Goal: Obtain resource: Download file/media

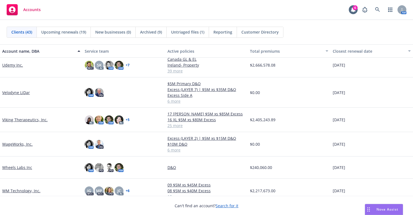
scroll to position [759, 0]
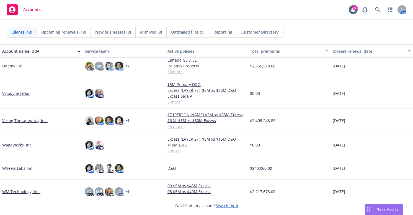
click at [26, 120] on link "Viking Therapeutics, Inc." at bounding box center [24, 120] width 45 height 6
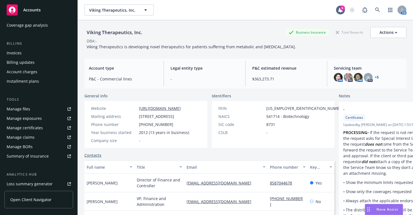
scroll to position [83, 0]
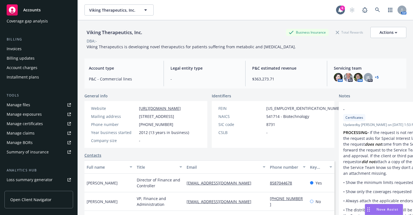
click at [68, 153] on icon at bounding box center [69, 151] width 3 height 3
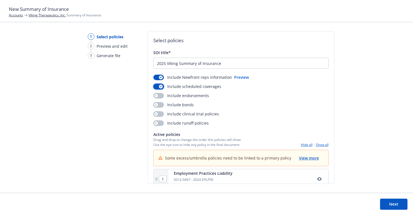
click at [160, 86] on icon "button" at bounding box center [161, 87] width 2 height 2
click at [240, 77] on button "Preview" at bounding box center [241, 77] width 15 height 6
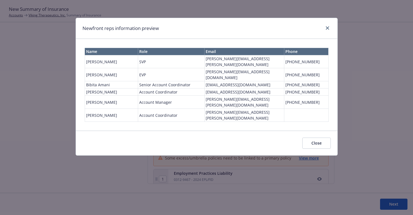
click at [101, 68] on td "Eric Long" at bounding box center [111, 74] width 53 height 13
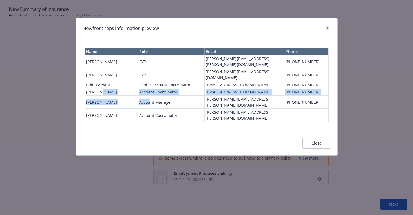
drag, startPoint x: 100, startPoint y: 76, endPoint x: 151, endPoint y: 86, distance: 52.2
click at [151, 86] on table "Name Role Email Phone Jeff Simpson SVP jeff.simpson@newfront.com (858) 735-0199…" at bounding box center [207, 85] width 244 height 74
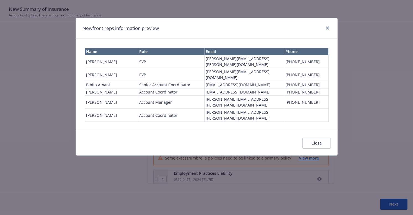
click at [252, 130] on div "Close" at bounding box center [207, 142] width 262 height 25
click at [318, 137] on button "Close" at bounding box center [316, 142] width 29 height 11
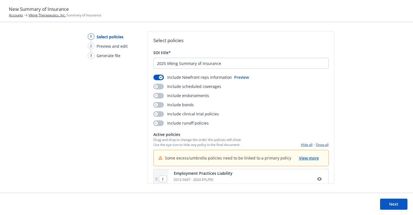
click at [390, 200] on button "Next" at bounding box center [393, 203] width 27 height 11
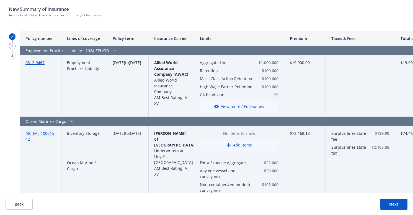
click at [390, 205] on button "Next" at bounding box center [393, 203] width 27 height 11
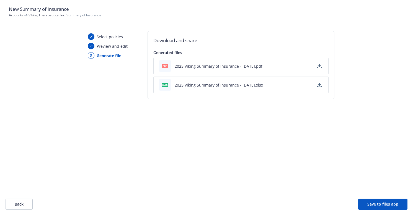
click at [320, 85] on icon "button" at bounding box center [319, 85] width 4 height 4
click at [62, 140] on div "Select policies Preview and edit 3 Generate file Download and share Generated f…" at bounding box center [206, 111] width 413 height 161
click at [46, 15] on link "Viking Therapeutics, Inc." at bounding box center [47, 15] width 37 height 5
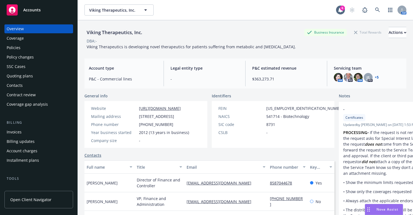
click at [375, 76] on link "+ 5" at bounding box center [377, 77] width 4 height 3
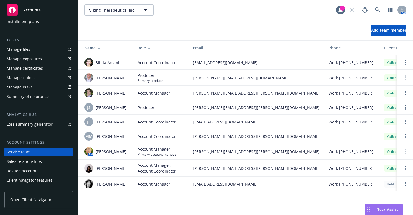
scroll to position [146, 0]
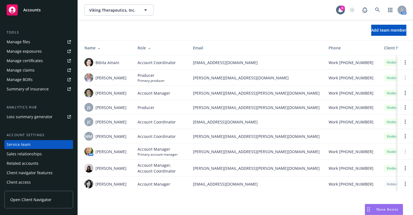
click at [34, 89] on div "Summary of insurance" at bounding box center [28, 88] width 42 height 9
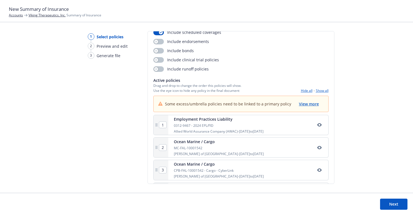
scroll to position [55, 0]
click at [318, 90] on button "Show all" at bounding box center [322, 89] width 13 height 5
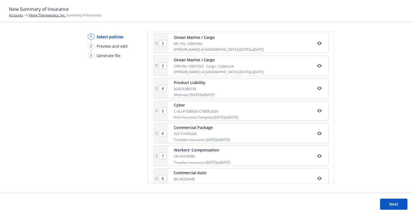
scroll to position [190, 0]
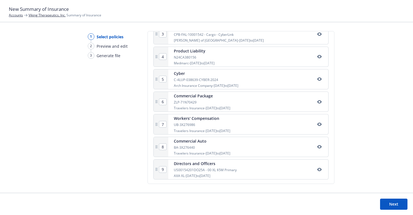
click at [336, 166] on div "1 Select policies 2 Preview and edit 3 Generate file Select policies SOI title*…" at bounding box center [206, 111] width 413 height 161
click at [42, 14] on link "Viking Therapeutics, Inc." at bounding box center [47, 15] width 37 height 5
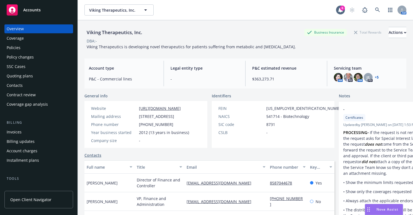
click at [22, 39] on div "Coverage" at bounding box center [15, 38] width 17 height 9
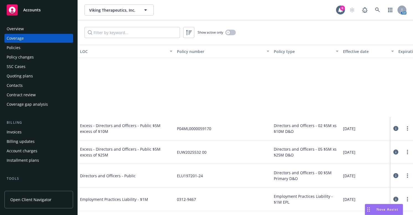
scroll to position [1093, 0]
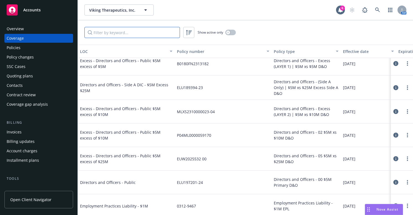
click at [167, 34] on input "Filter by keyword..." at bounding box center [132, 32] width 96 height 11
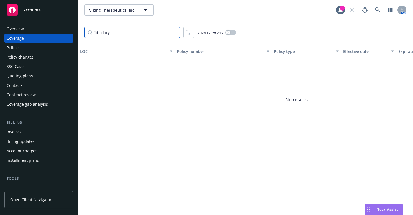
type input "fiduciary"
